Goal: Transaction & Acquisition: Purchase product/service

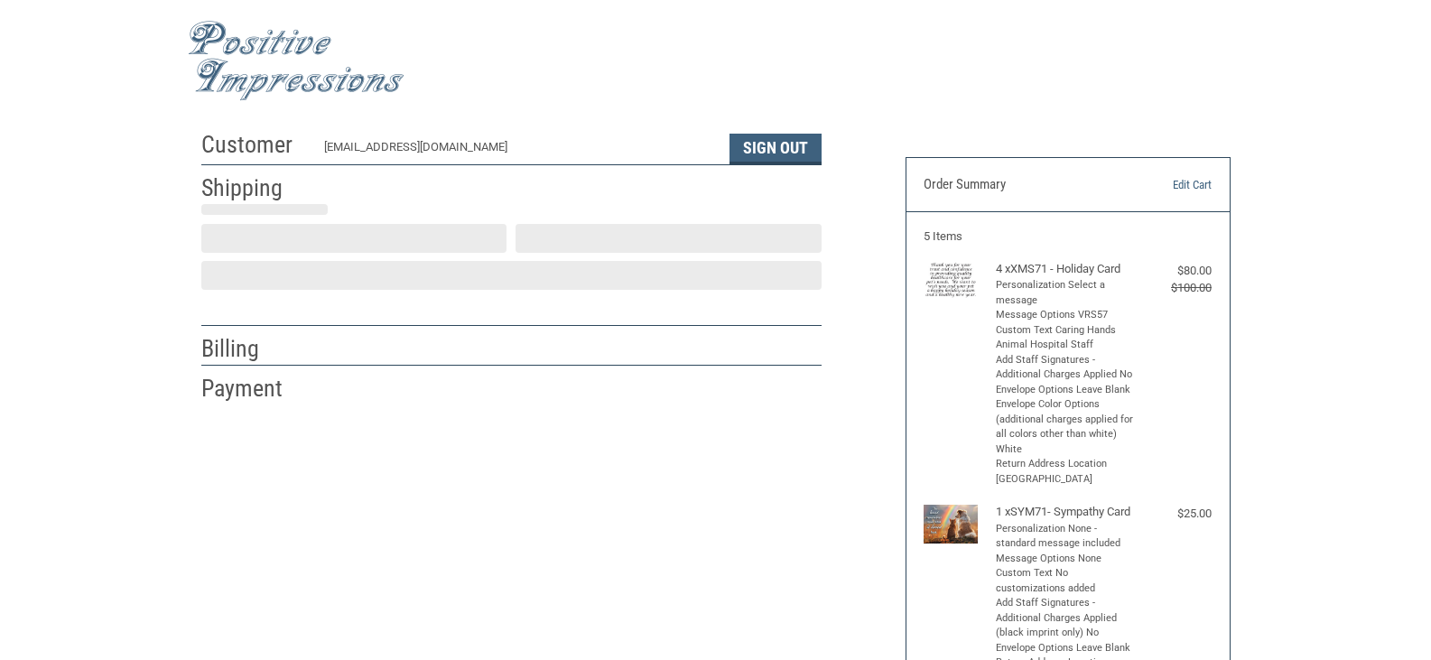
scroll to position [34, 0]
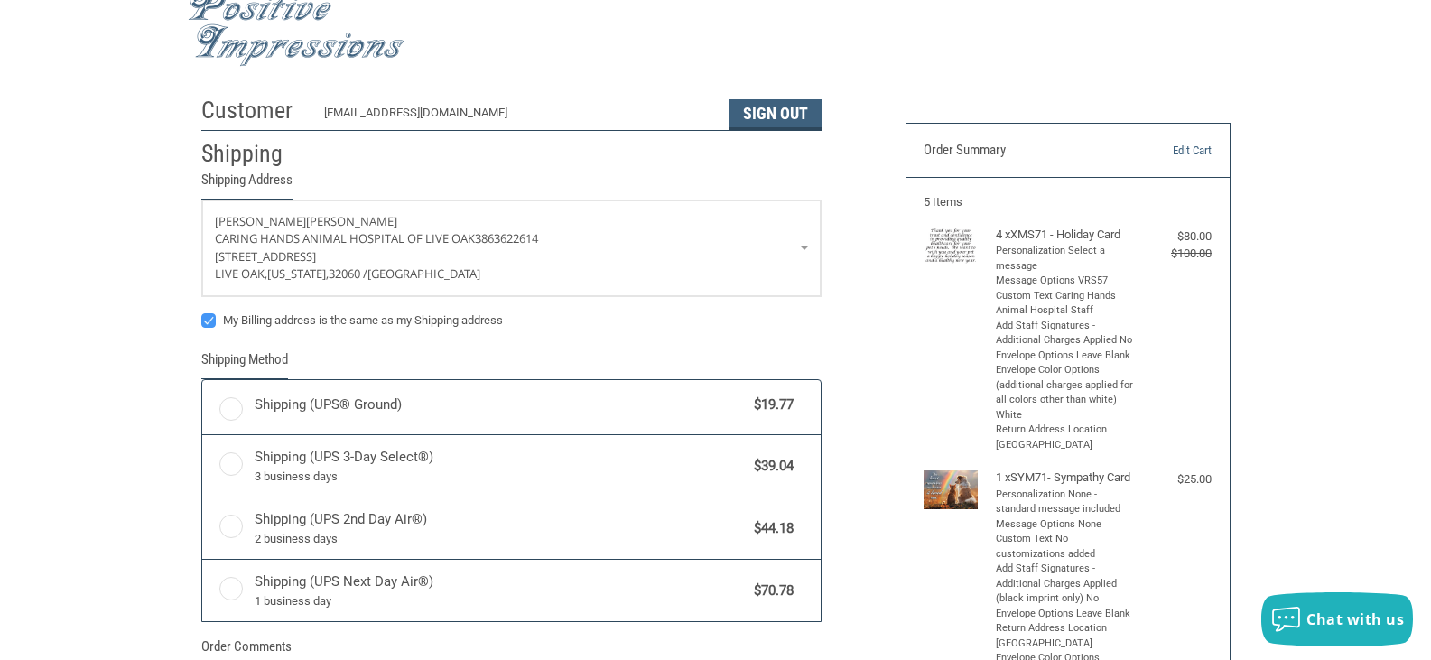
radio input "true"
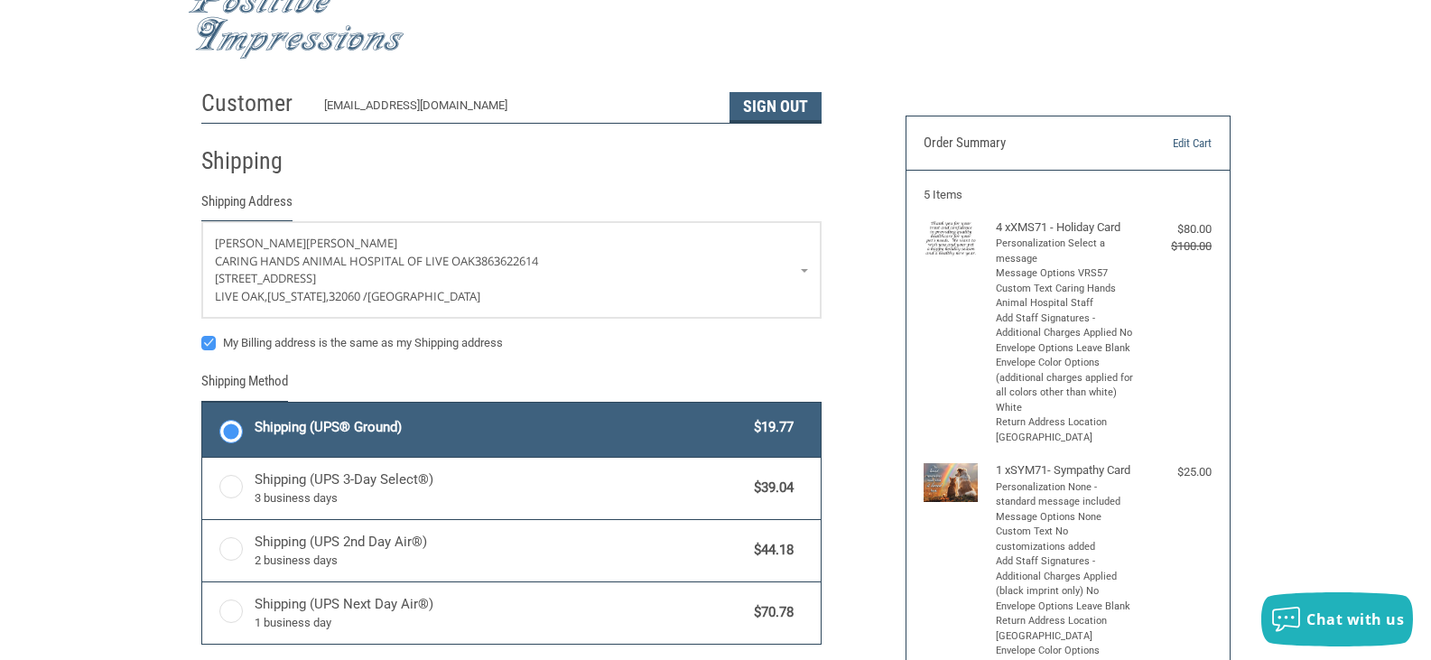
scroll to position [0, 0]
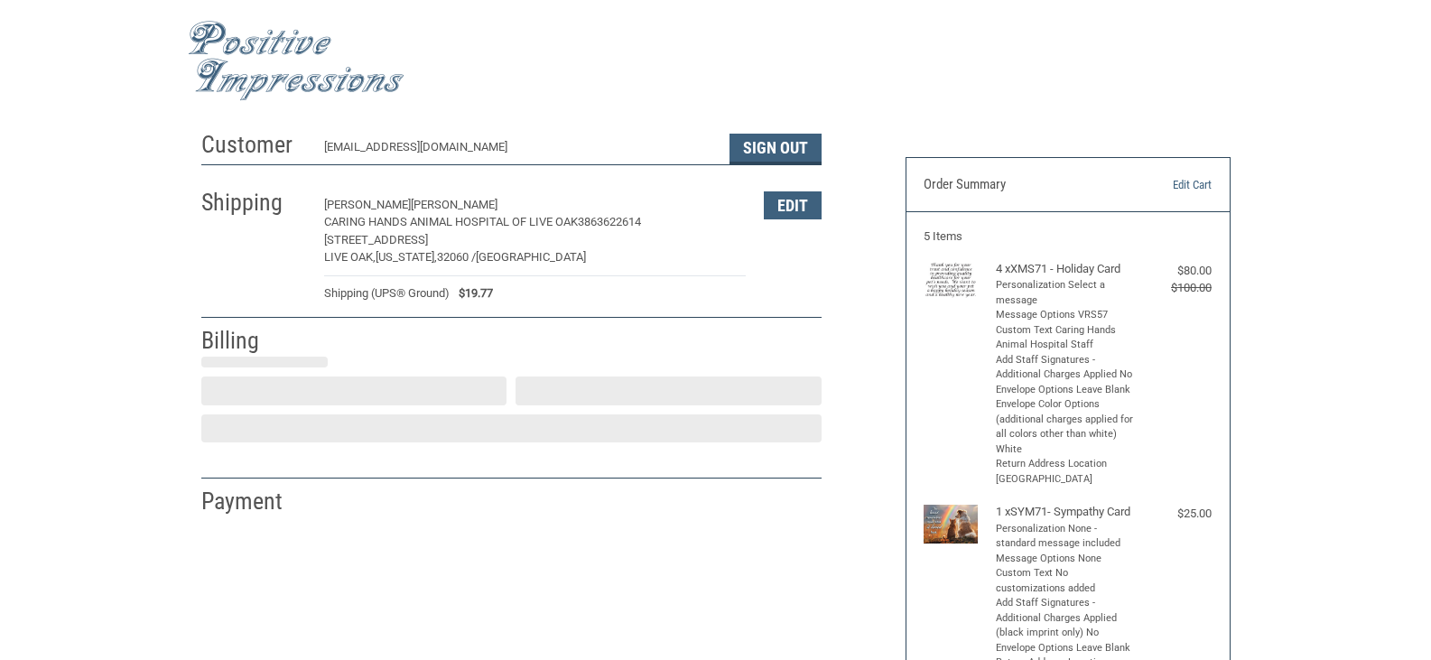
select select "US"
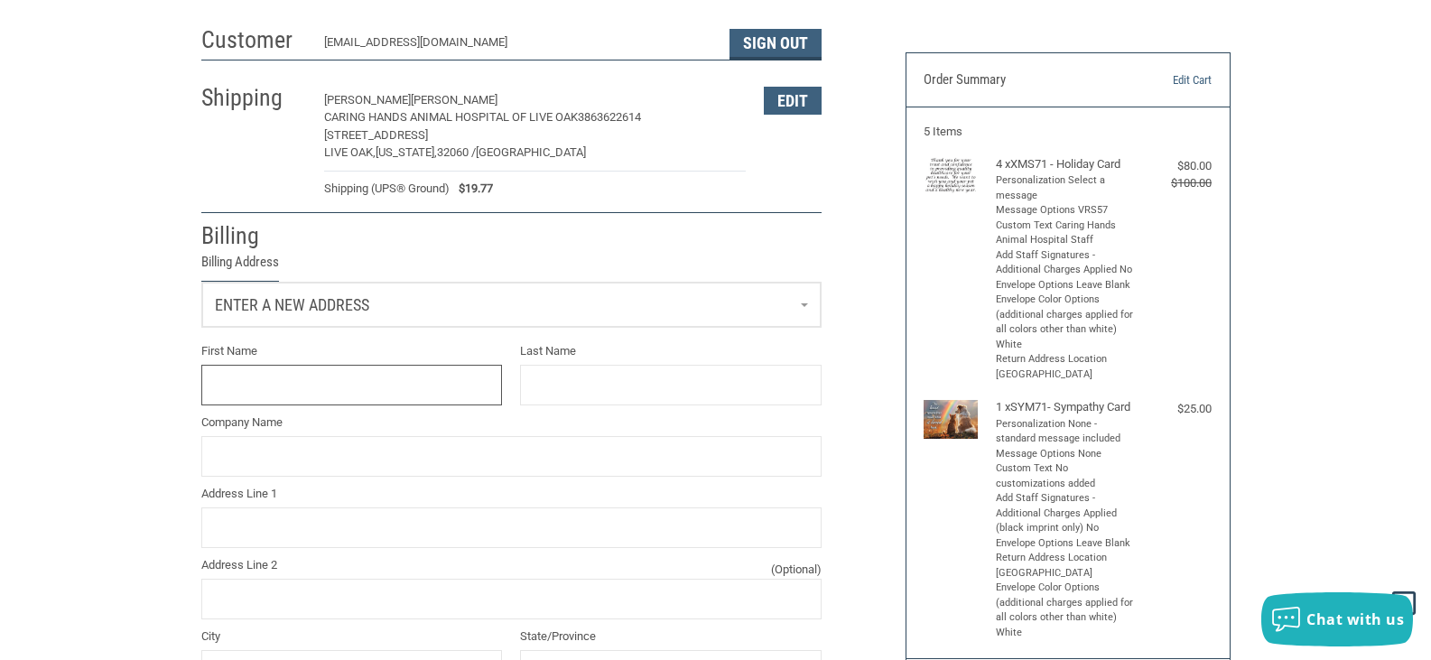
scroll to position [97, 0]
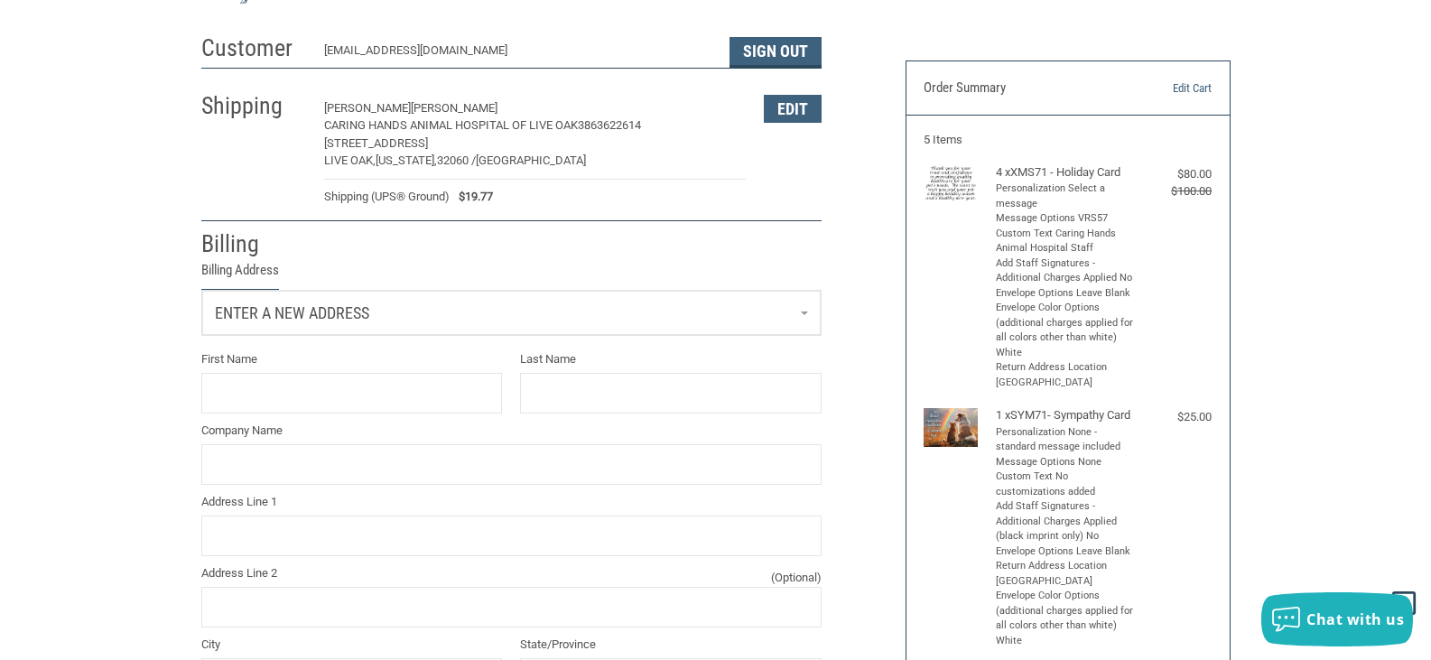
click at [650, 310] on link "Enter a new address" at bounding box center [511, 313] width 618 height 44
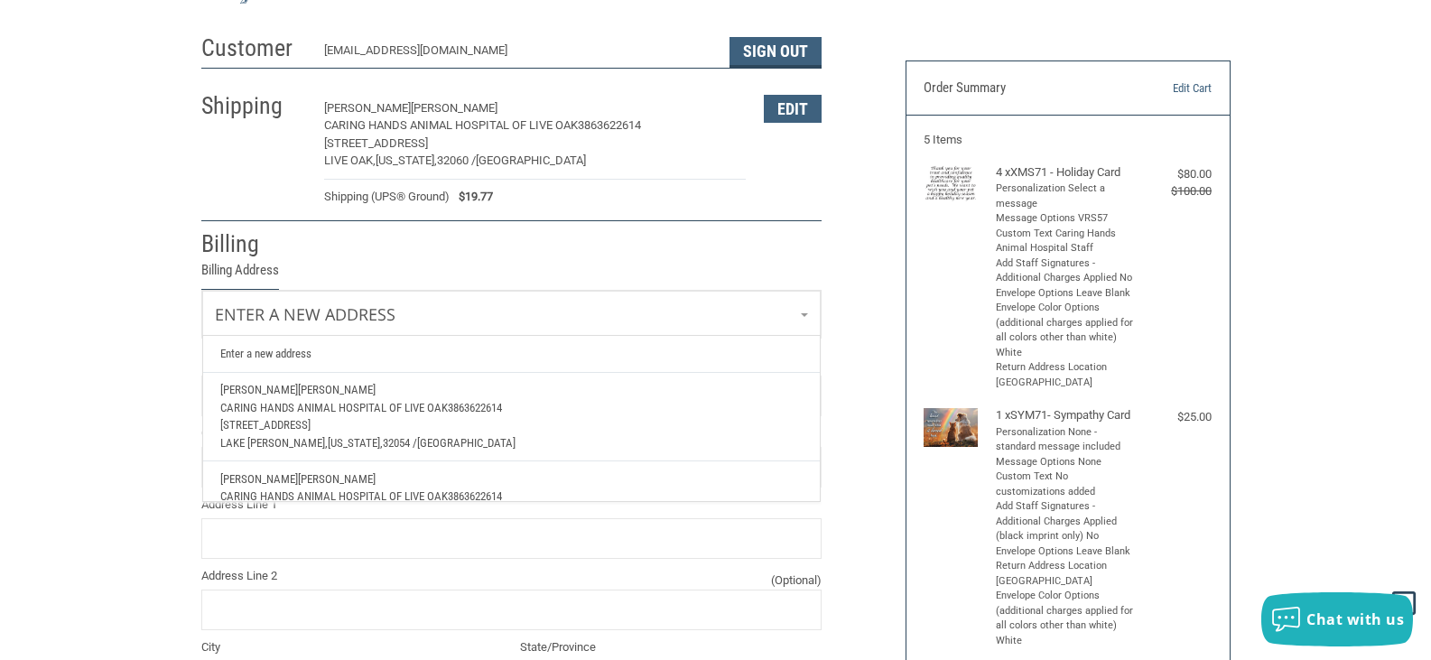
click at [298, 486] on span "[PERSON_NAME]" at bounding box center [337, 479] width 78 height 14
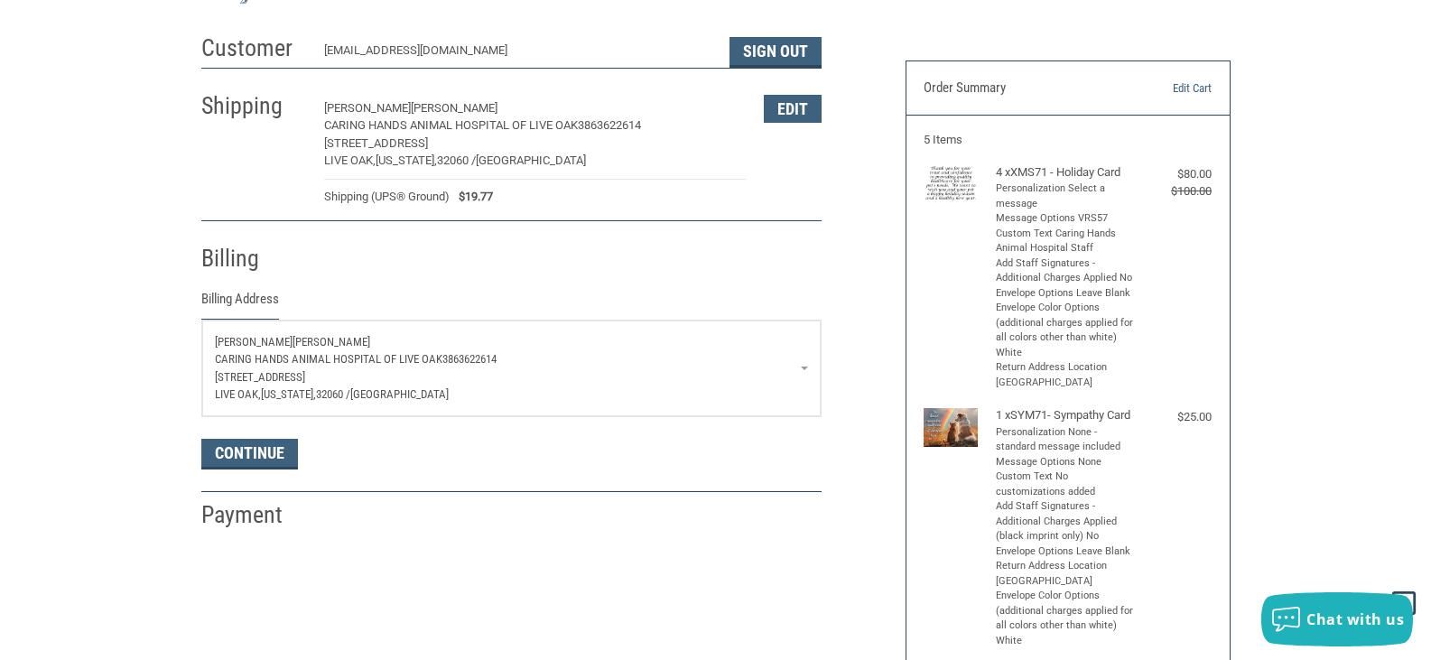
click at [793, 355] on p "Caring Hands Animal Hospital of Live Oak 3863622614" at bounding box center [511, 359] width 593 height 18
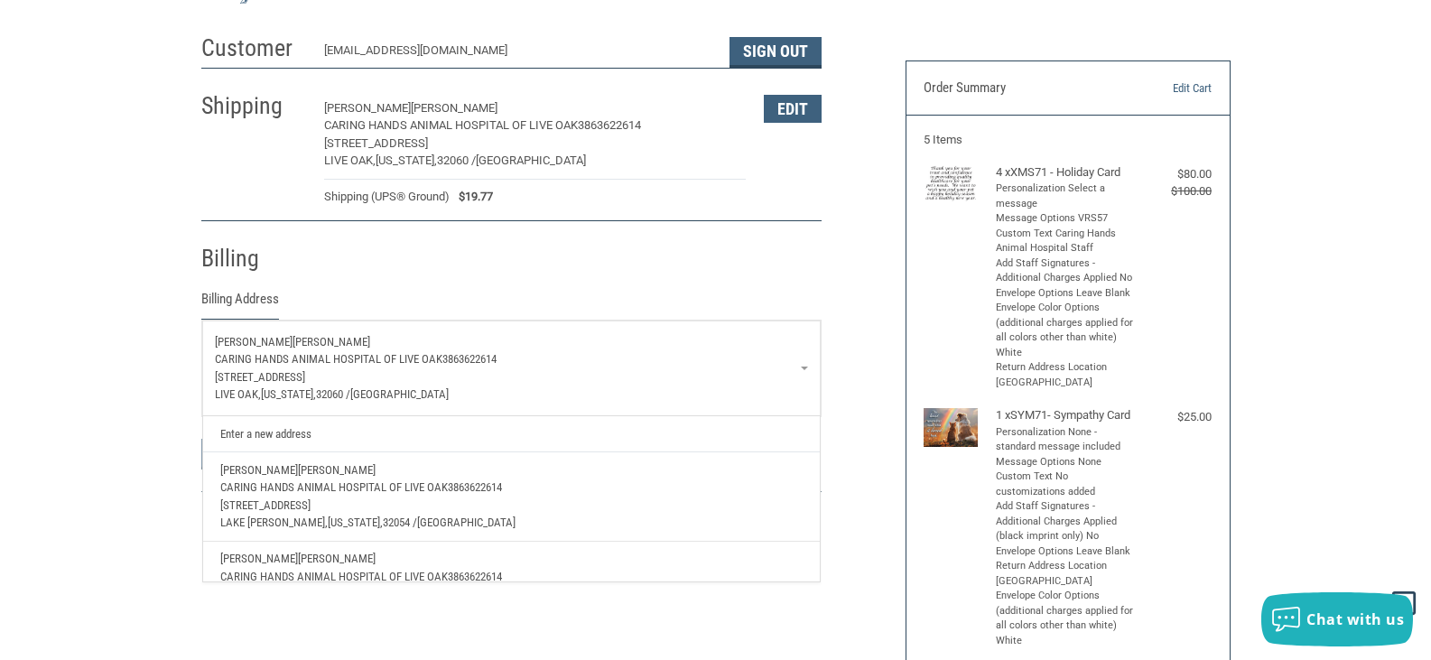
click at [288, 489] on span "Caring Hands Animal Hospital of Live Oak" at bounding box center [333, 487] width 227 height 14
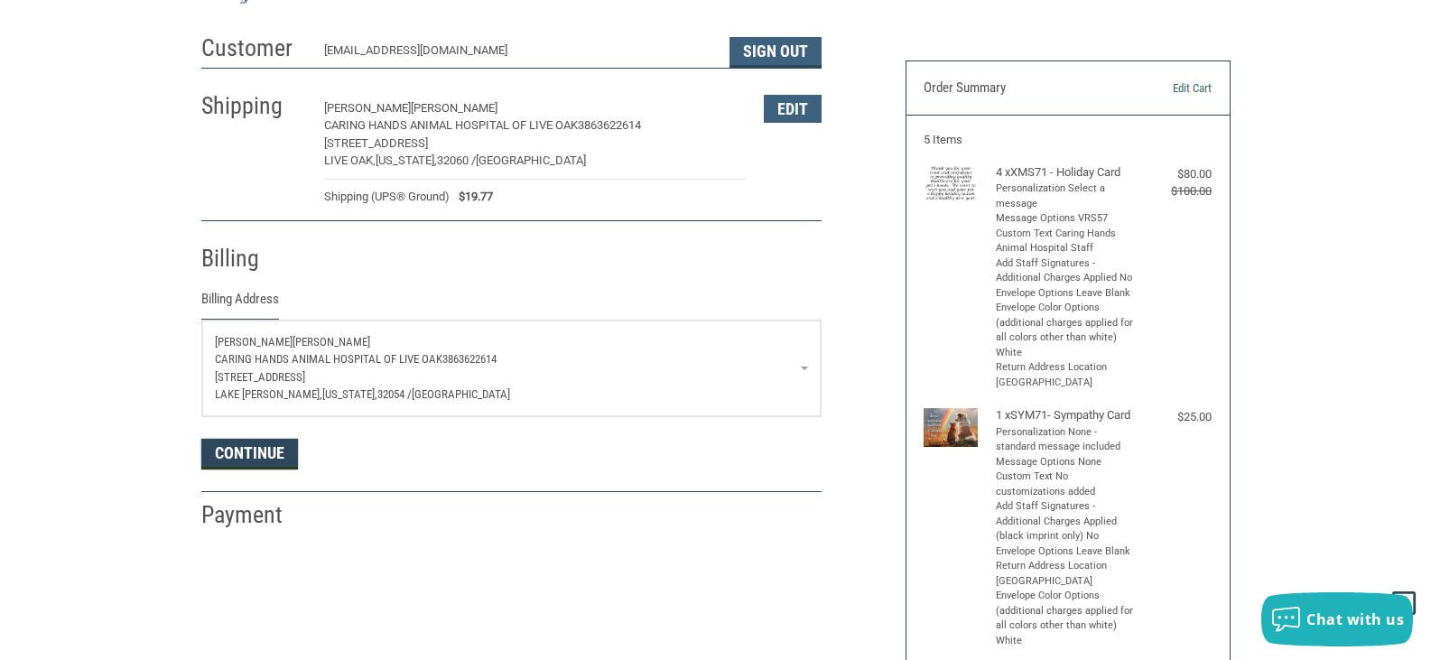
click at [232, 449] on button "Continue" at bounding box center [249, 454] width 97 height 31
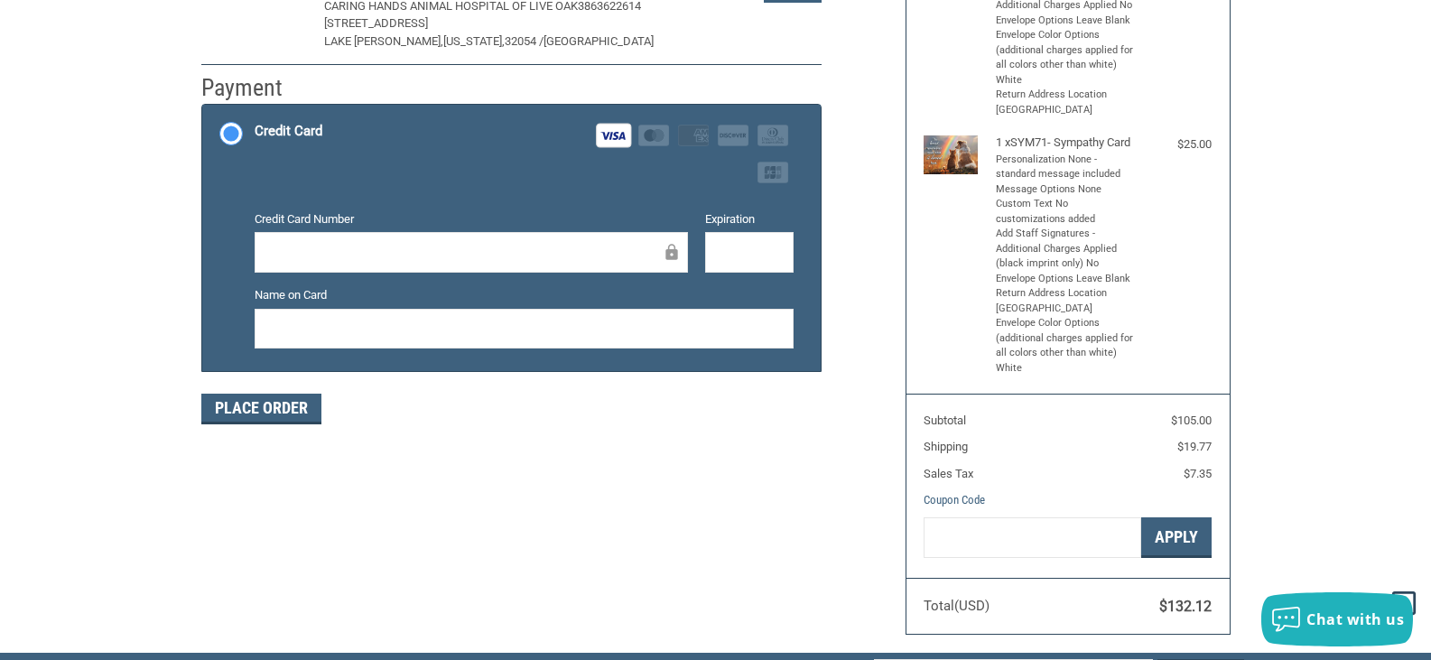
scroll to position [372, 0]
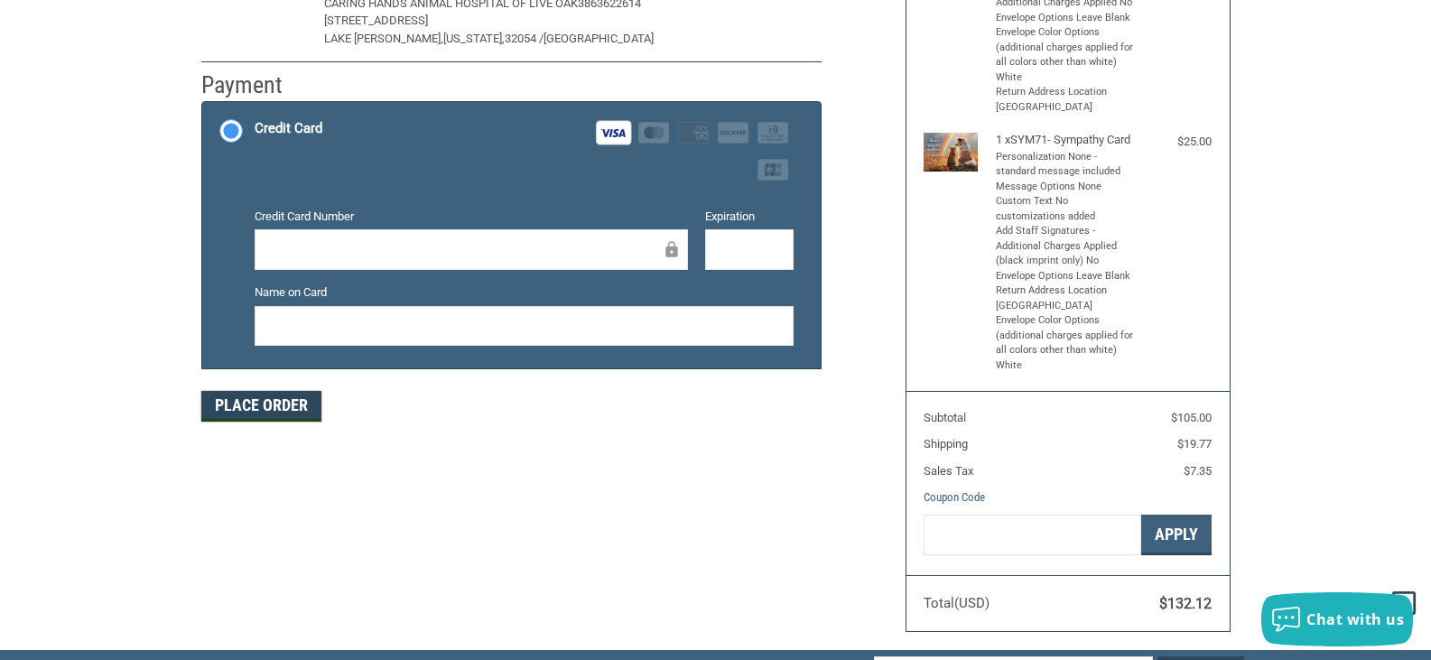
click at [247, 410] on button "Place Order" at bounding box center [261, 406] width 120 height 31
